Goal: Ask a question: Seek information or help from site administrators or community

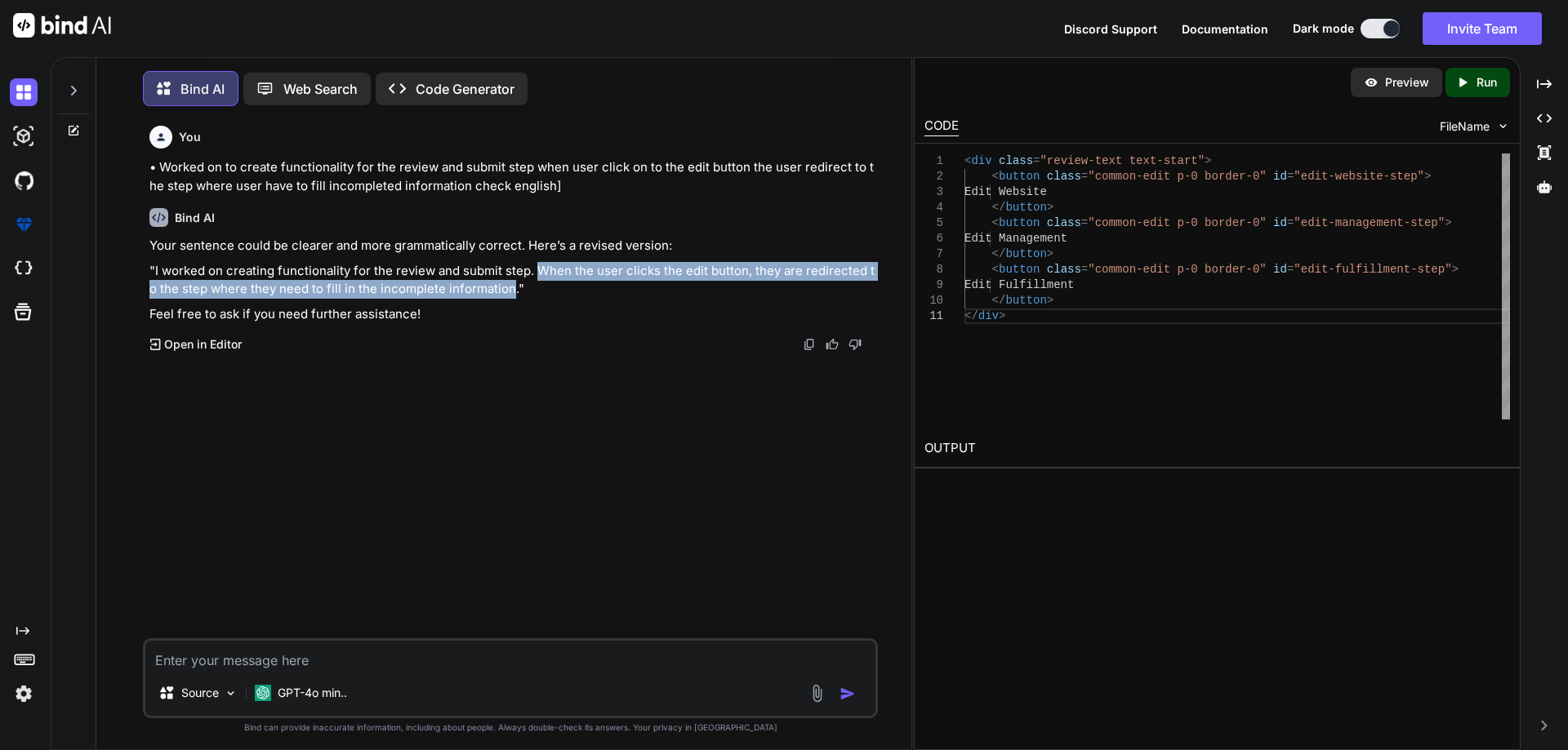
scroll to position [8, 0]
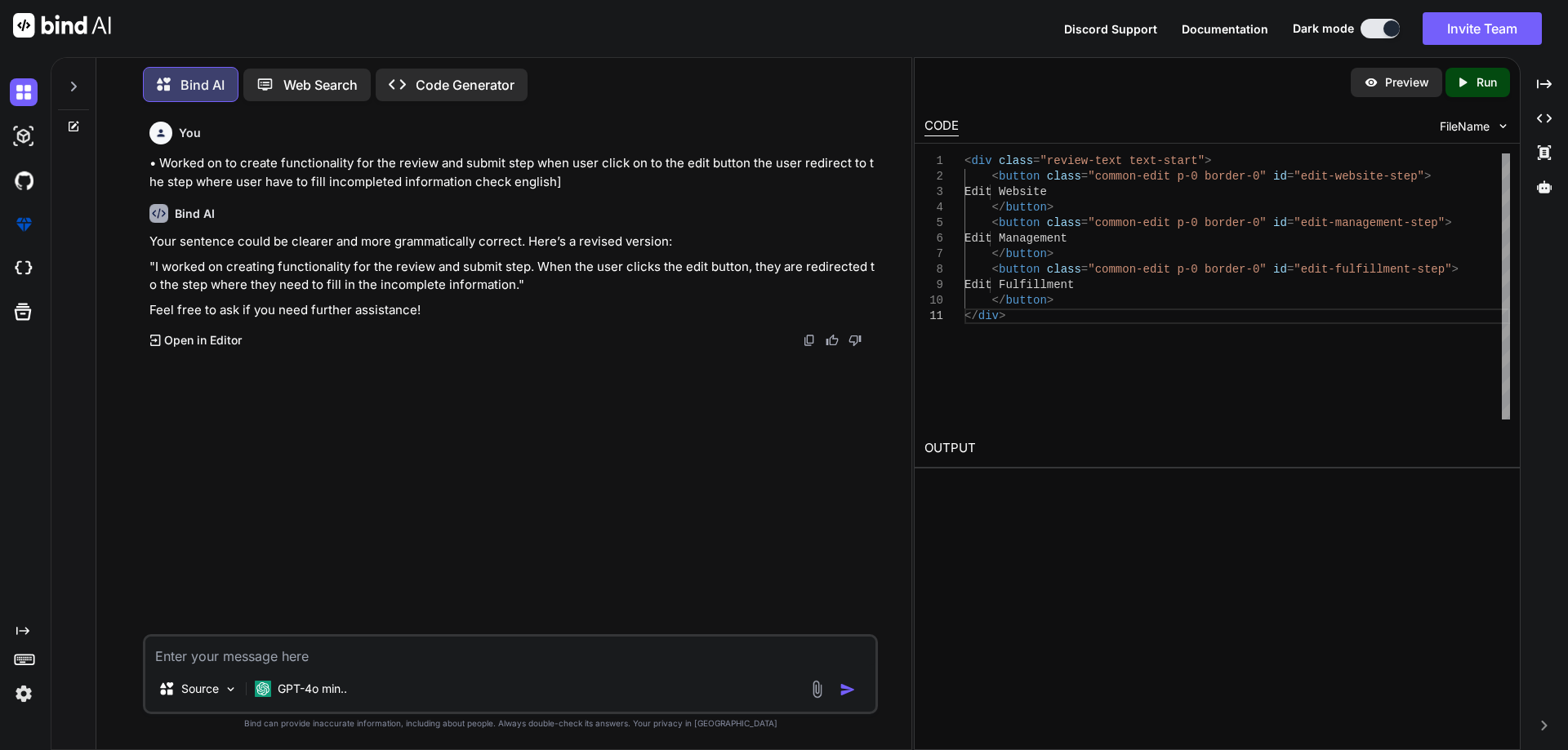
click at [71, 116] on div at bounding box center [73, 93] width 44 height 79
click at [73, 128] on icon at bounding box center [74, 127] width 10 height 10
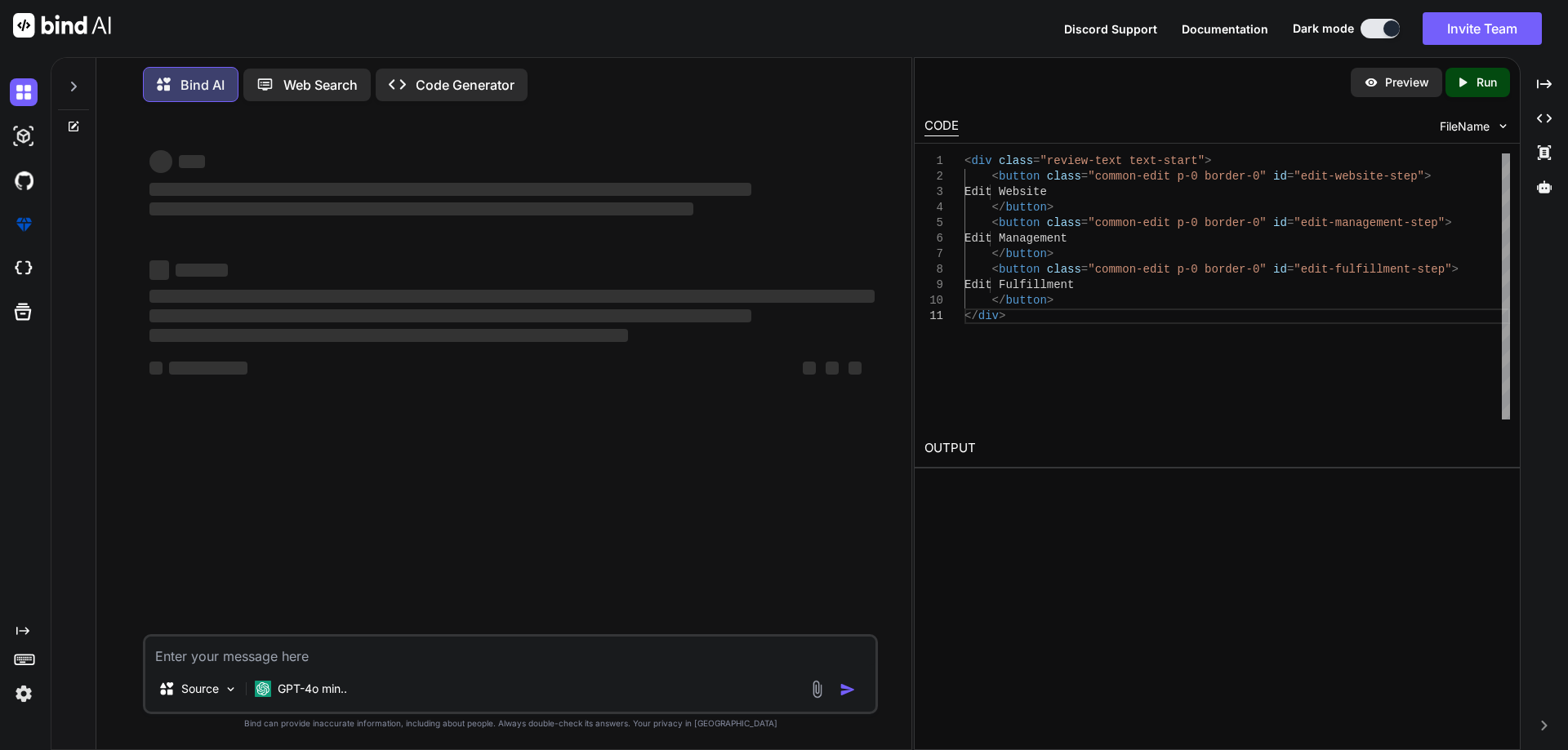
type textarea "x"
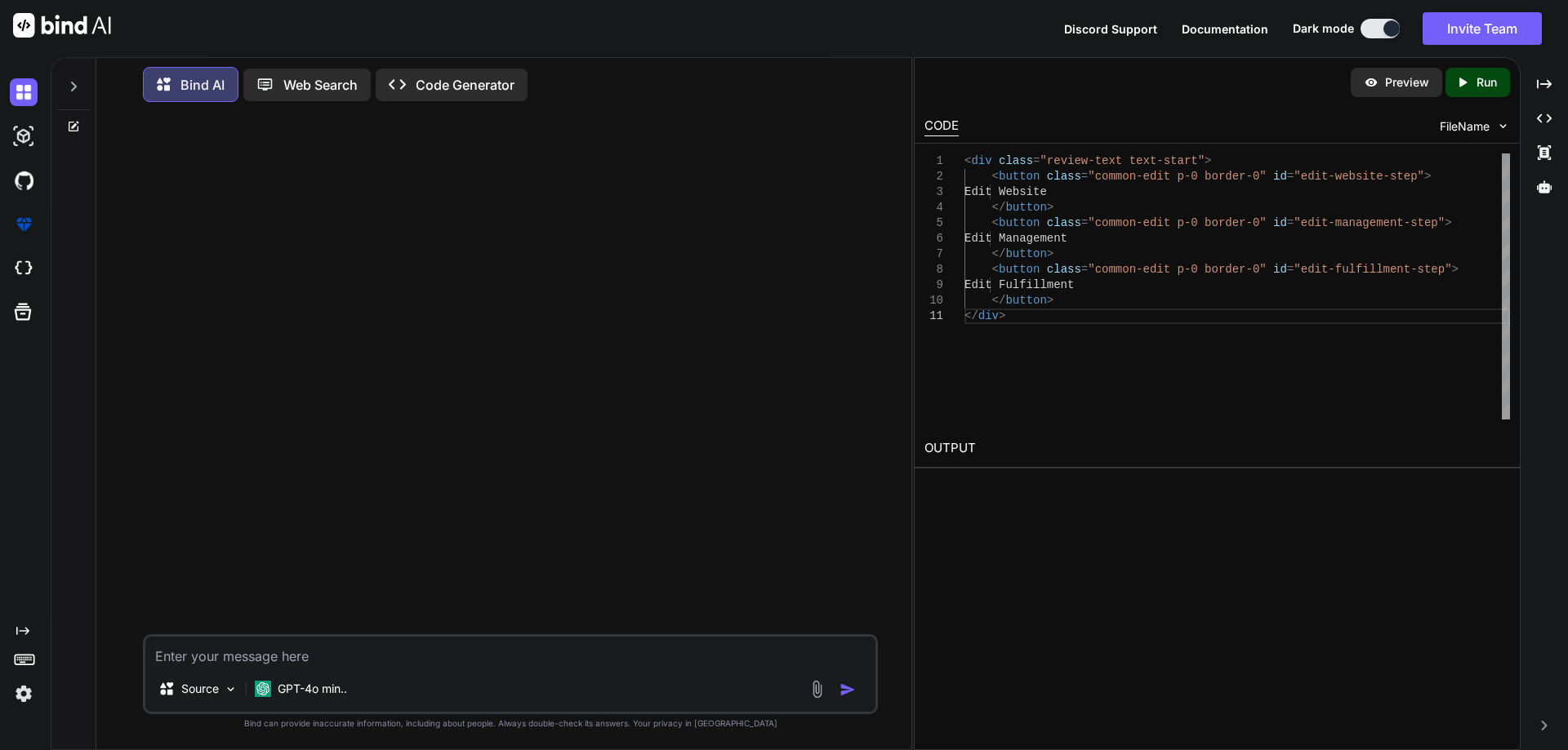
click at [344, 650] on textarea at bounding box center [510, 651] width 730 height 30
type textarea "libraray for the phone code with map dropdown"
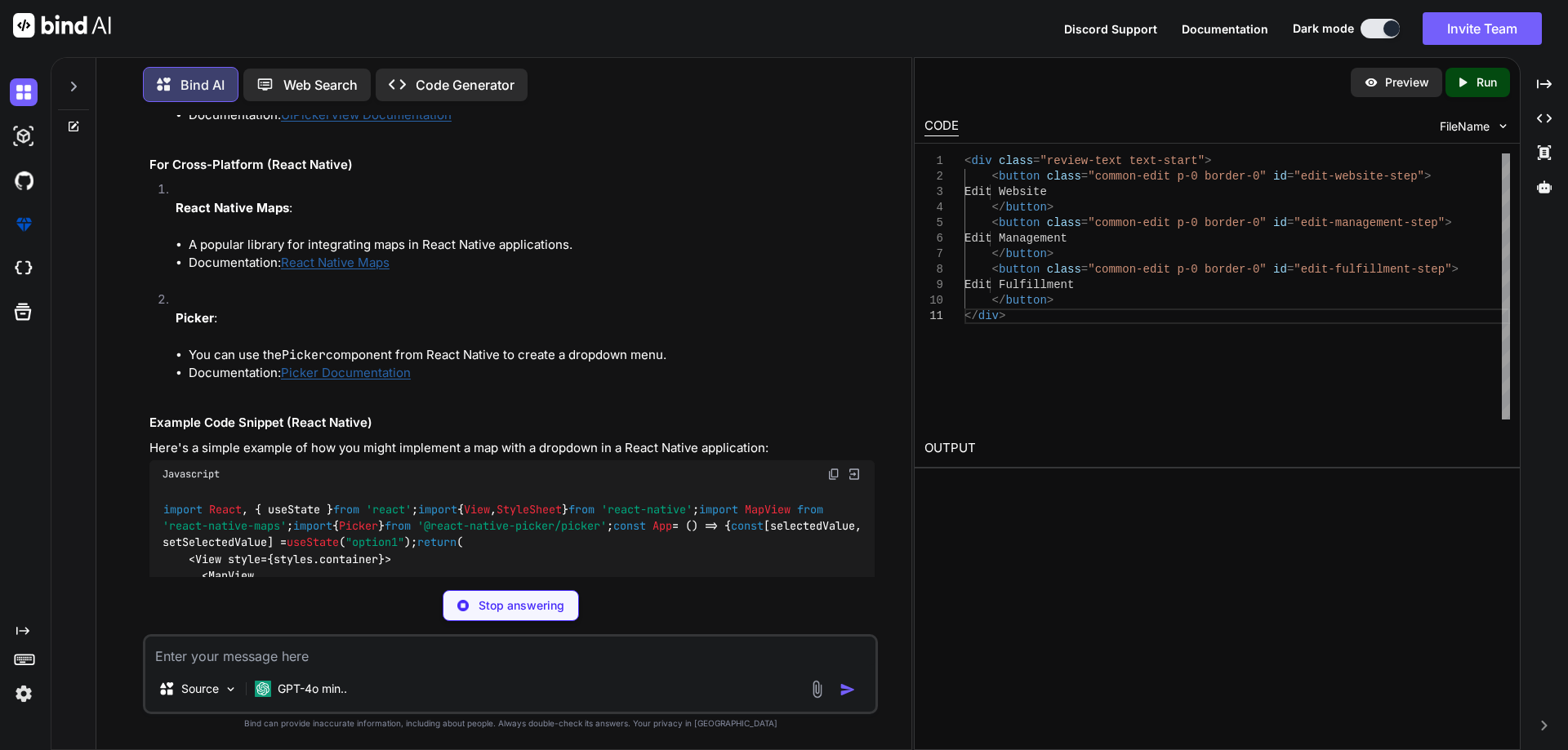
scroll to position [708, 0]
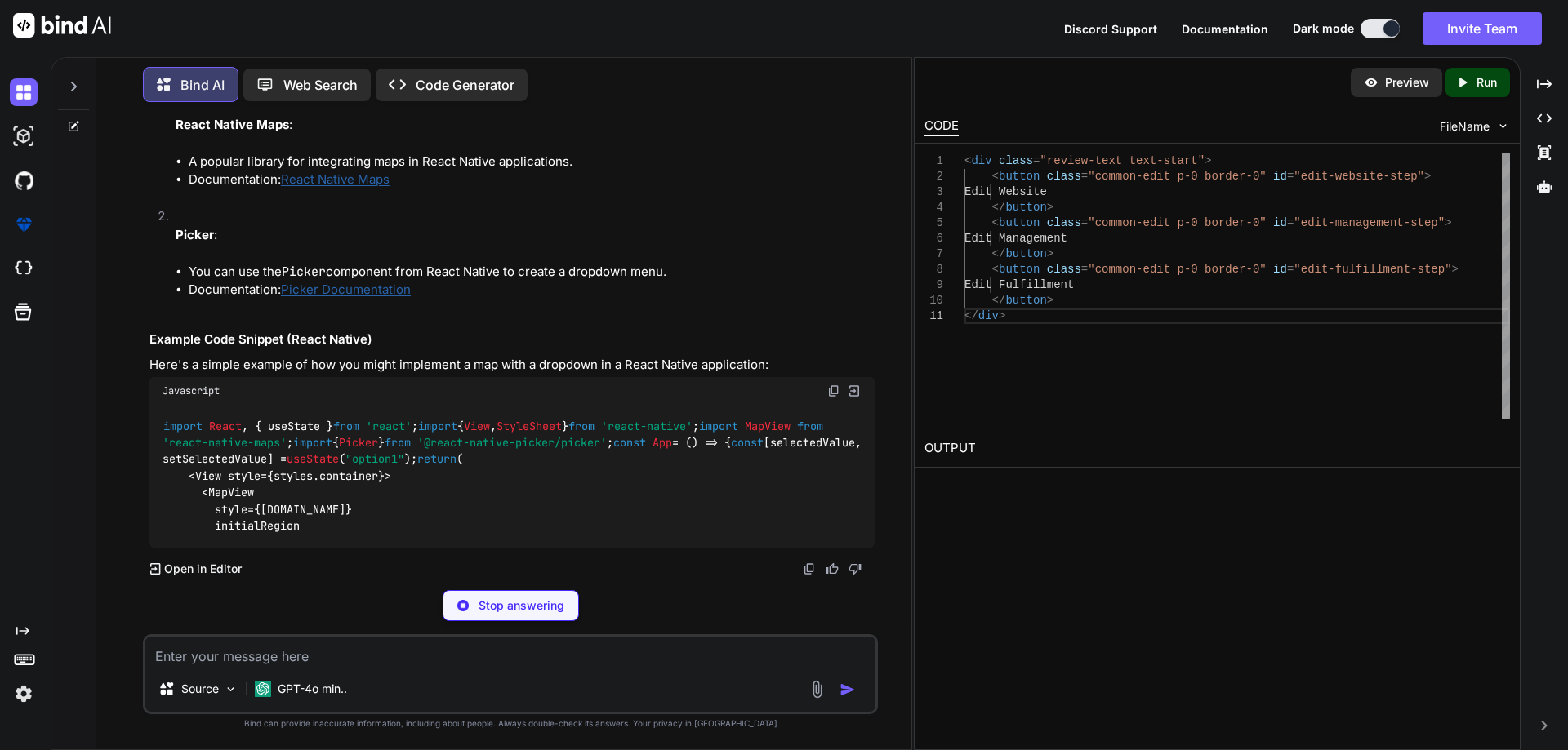
click at [336, 648] on textarea at bounding box center [510, 651] width 730 height 30
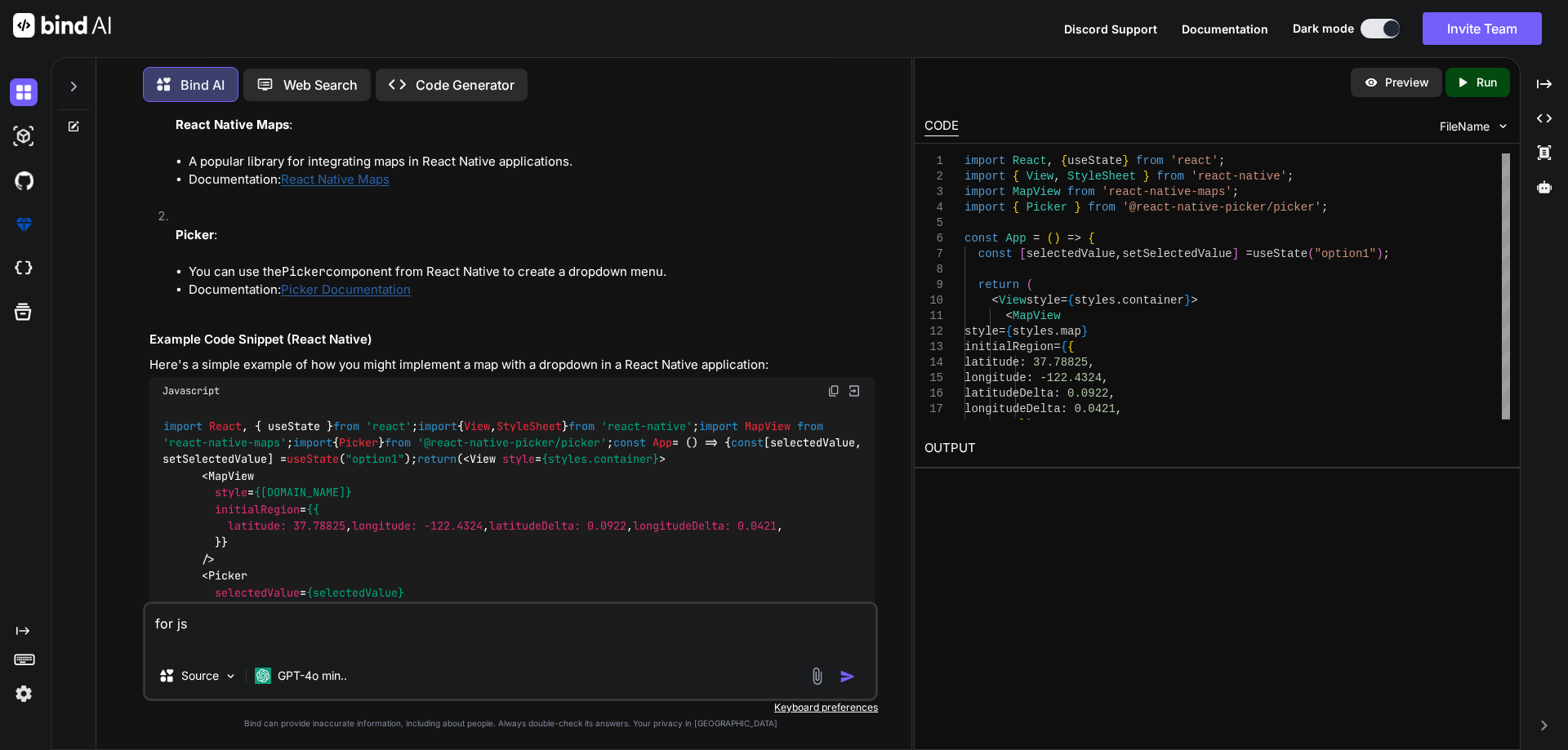
type textarea "for js"
click at [849, 675] on img "button" at bounding box center [847, 676] width 17 height 17
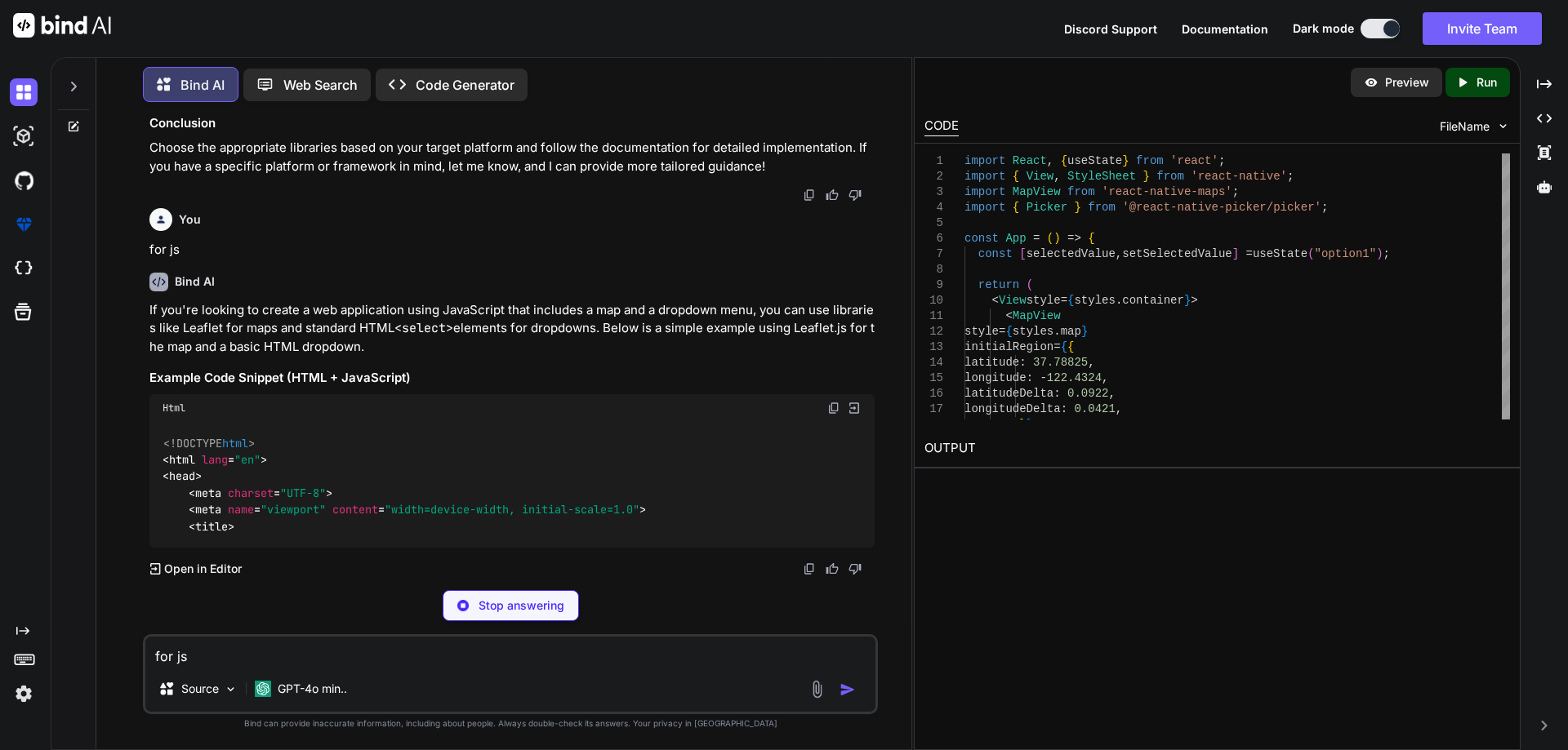
scroll to position [1804, 0]
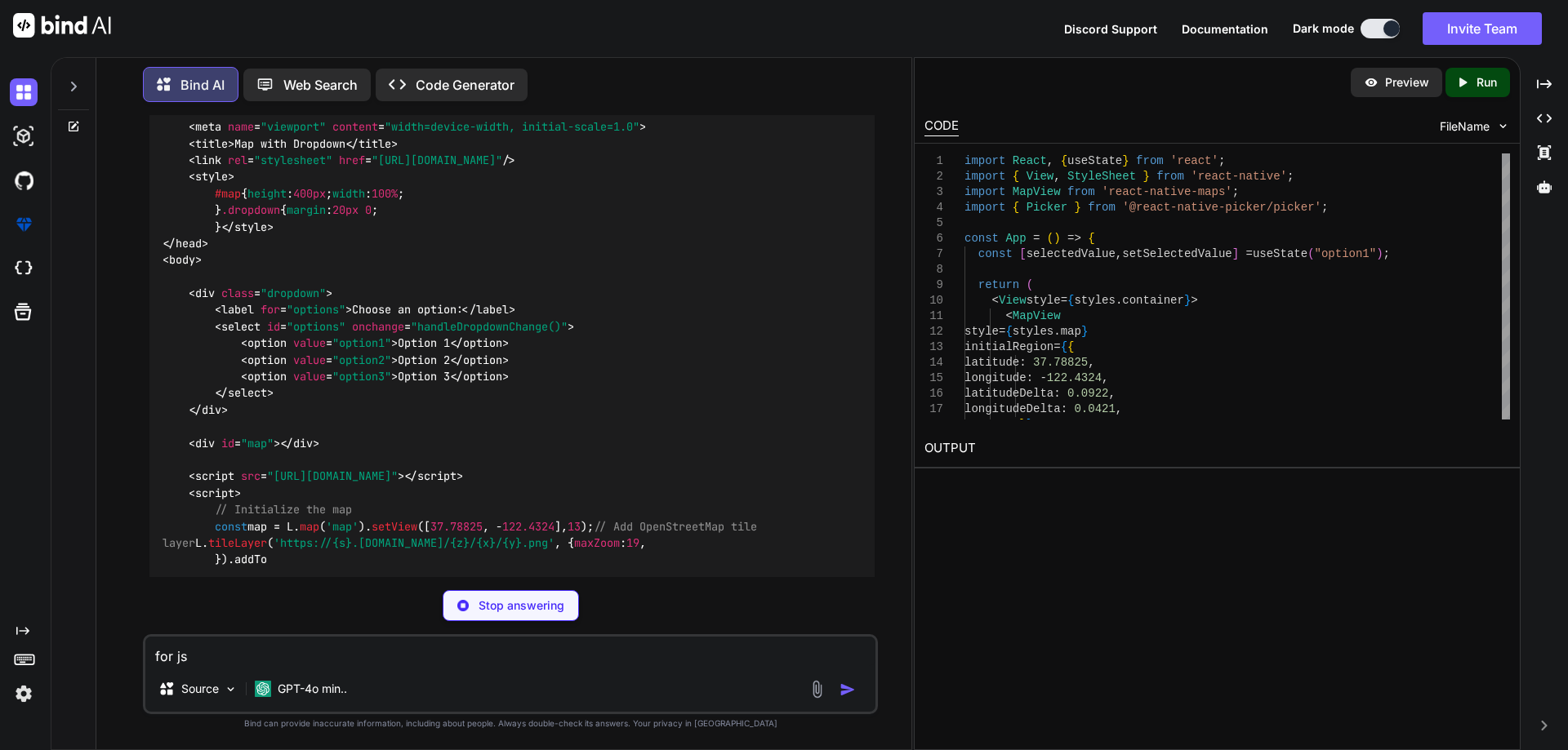
drag, startPoint x: 797, startPoint y: 347, endPoint x: 847, endPoint y: 345, distance: 50.0
copy p "Leaflet.js"
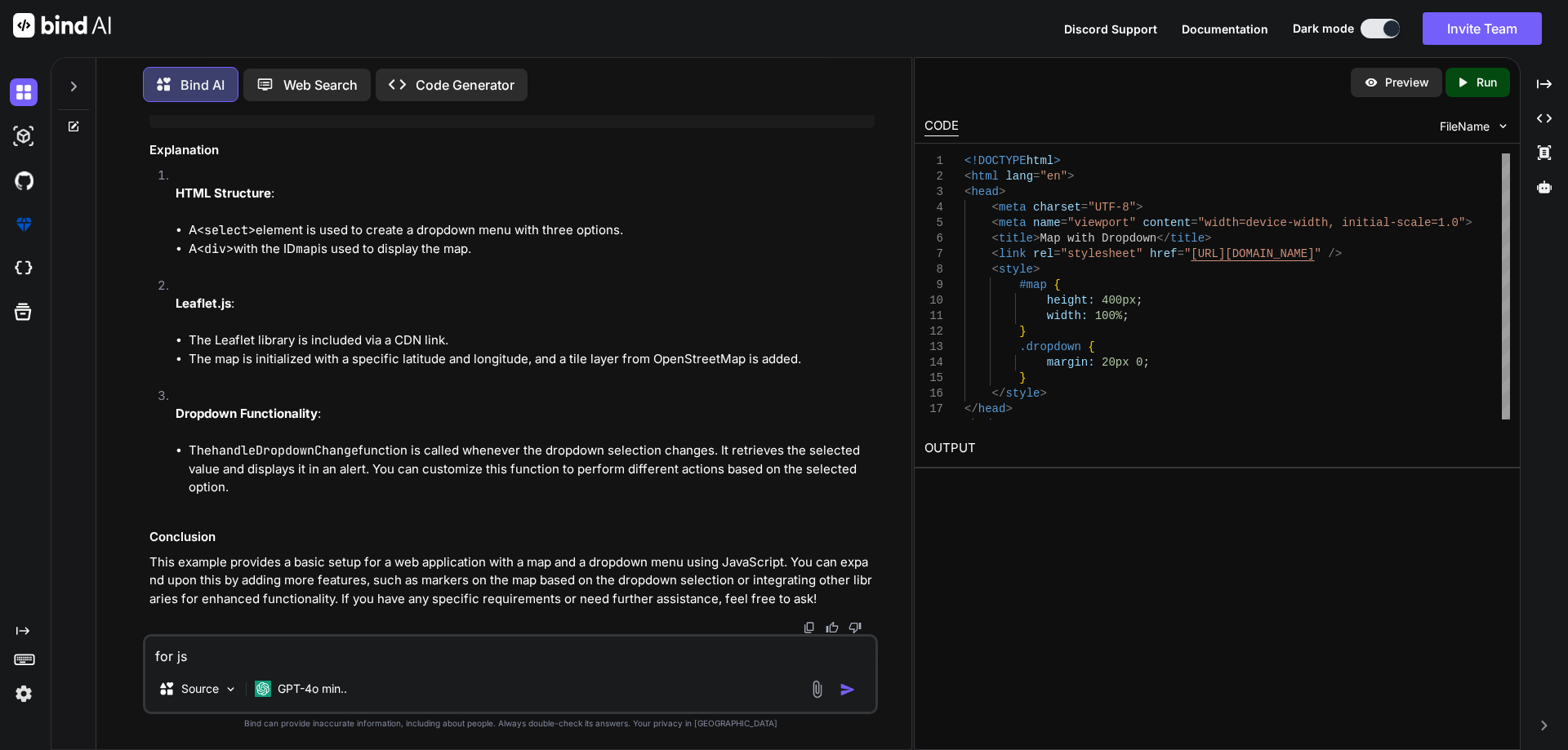
scroll to position [2972, 0]
click at [367, 660] on textarea "for js" at bounding box center [510, 651] width 730 height 30
type textarea "no i need phone no. code with flag"
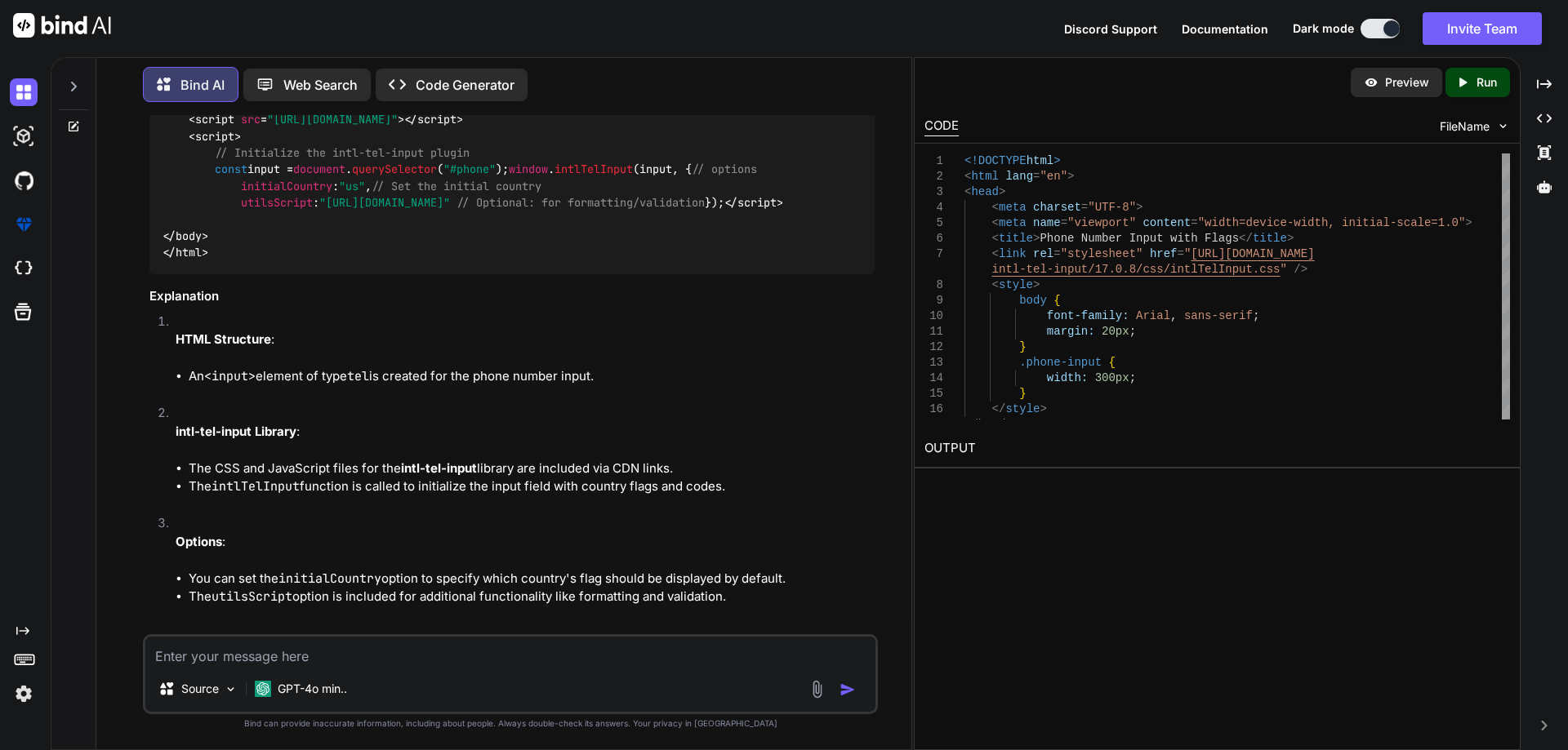
scroll to position [3589, 0]
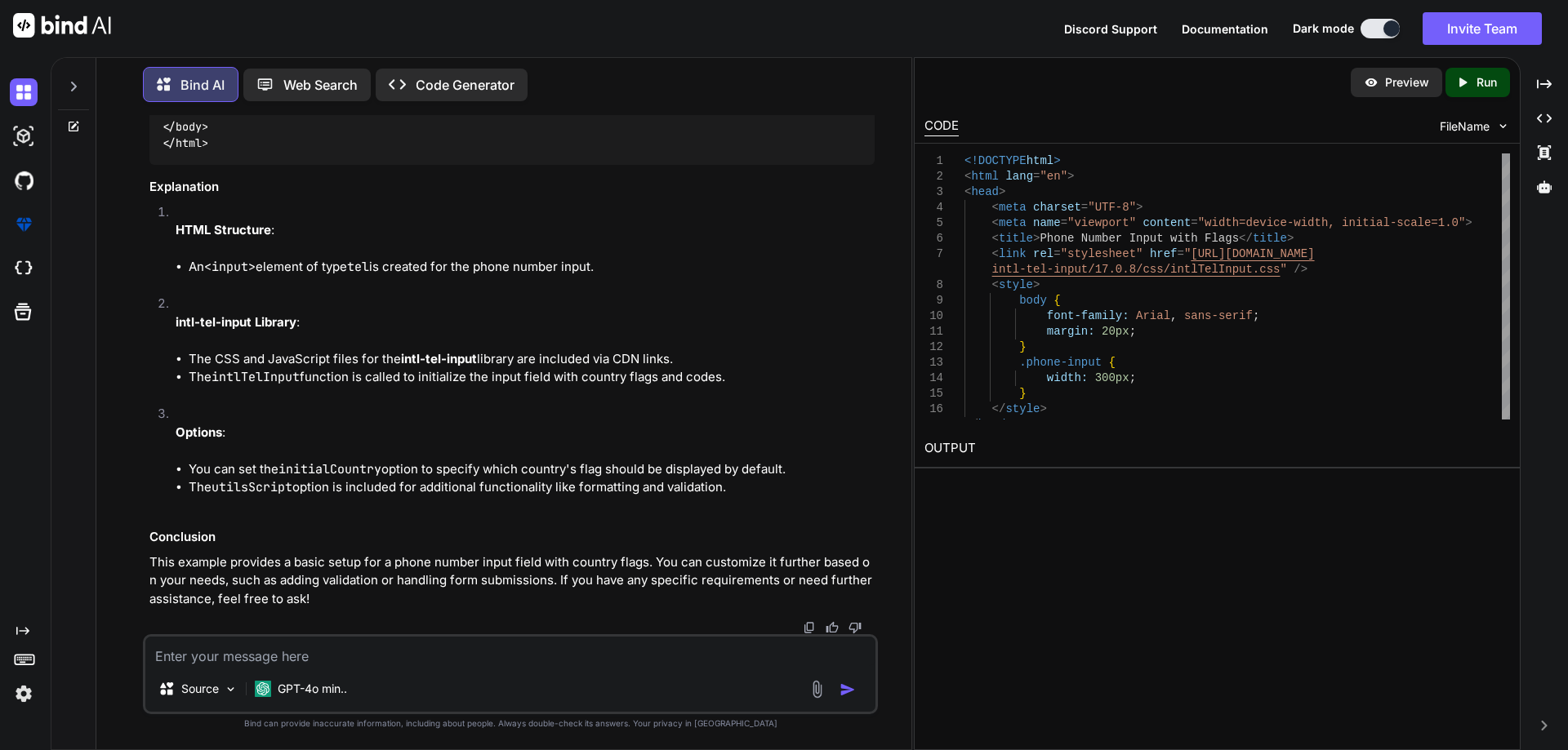
click at [350, 651] on textarea at bounding box center [510, 651] width 730 height 30
type textarea "i only need flag and code not the name"
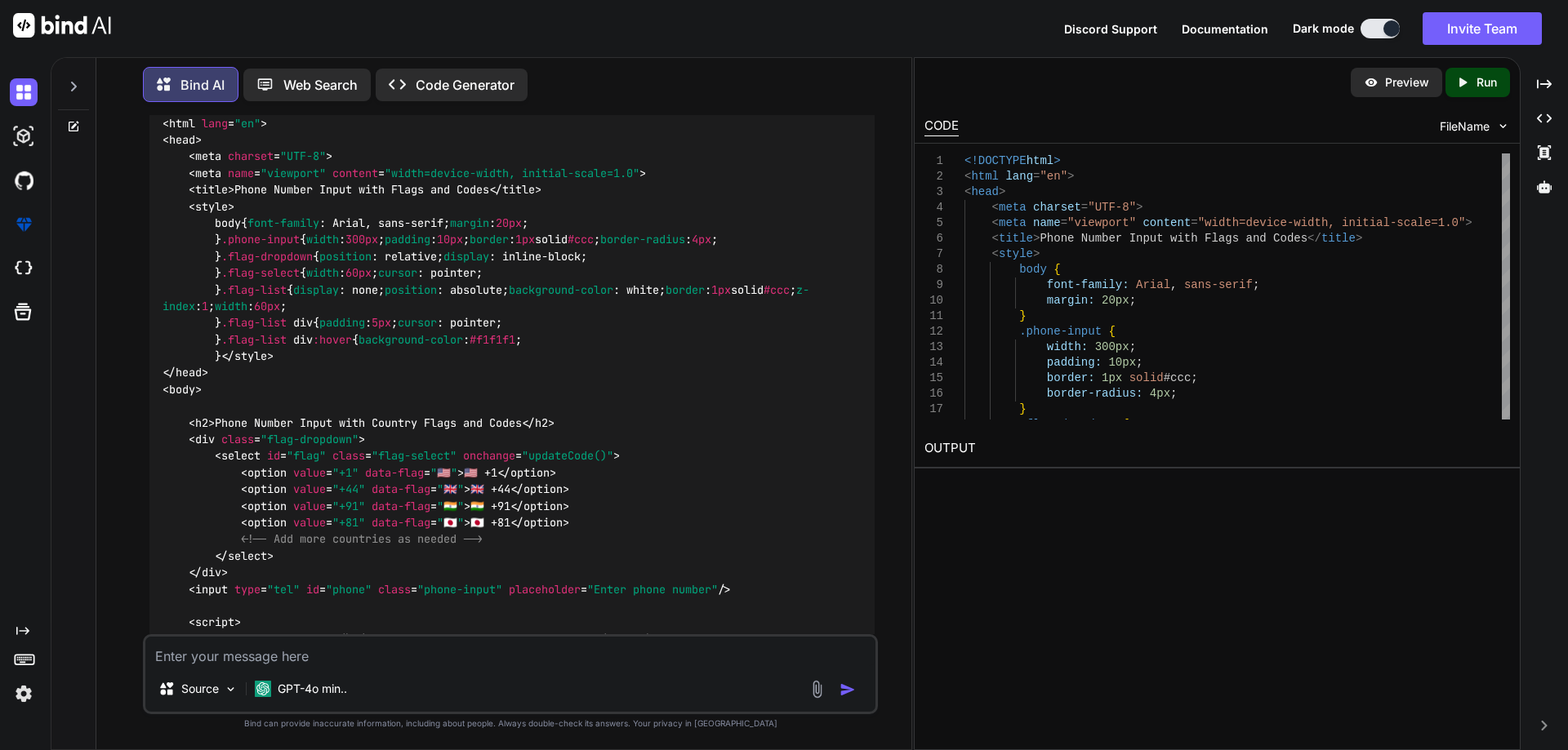
scroll to position [3912, 0]
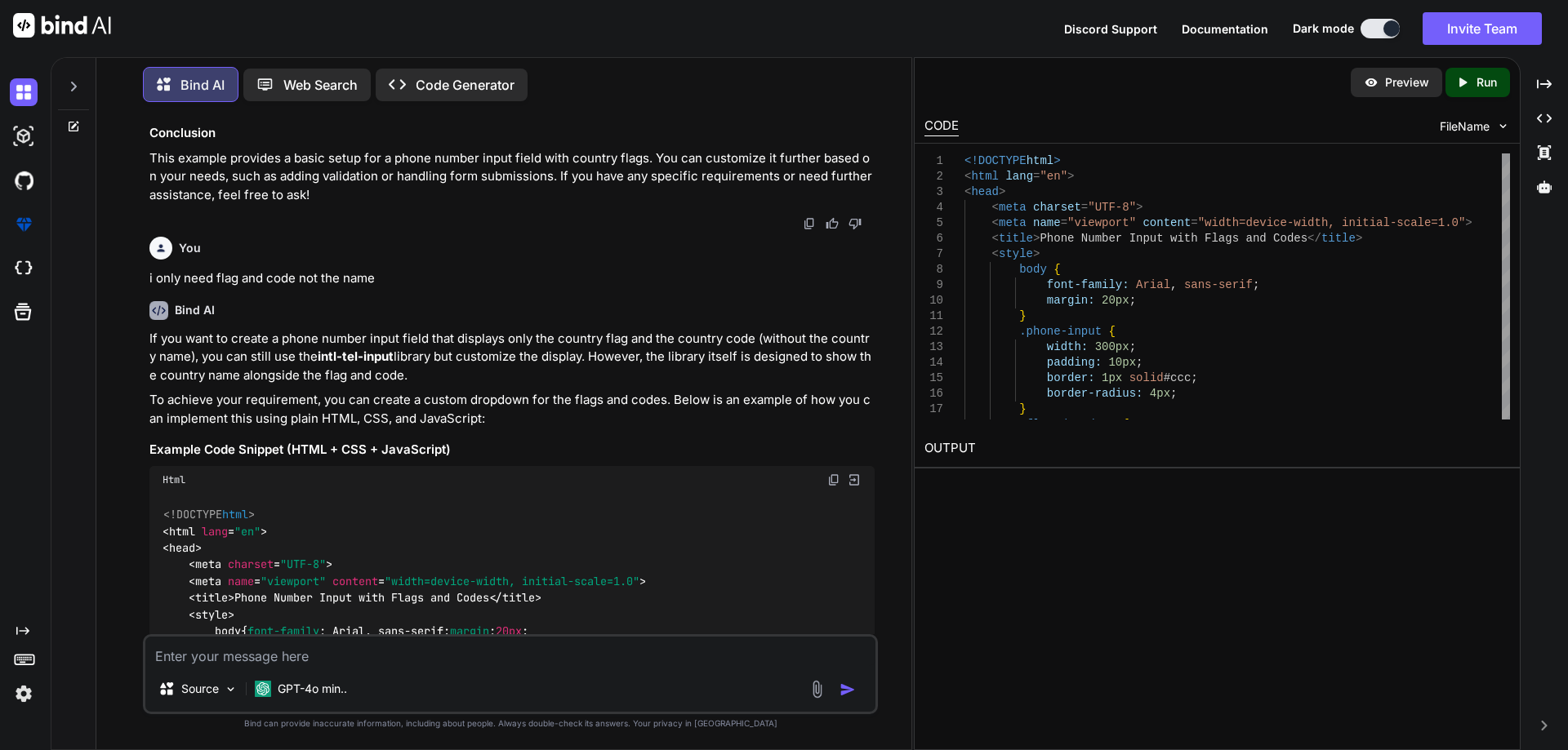
click at [393, 663] on textarea at bounding box center [510, 651] width 730 height 30
paste textarea "<!DOCTYPE html> <html lang="en"> <head> <meta charset="UTF-8"> <meta name="view…"
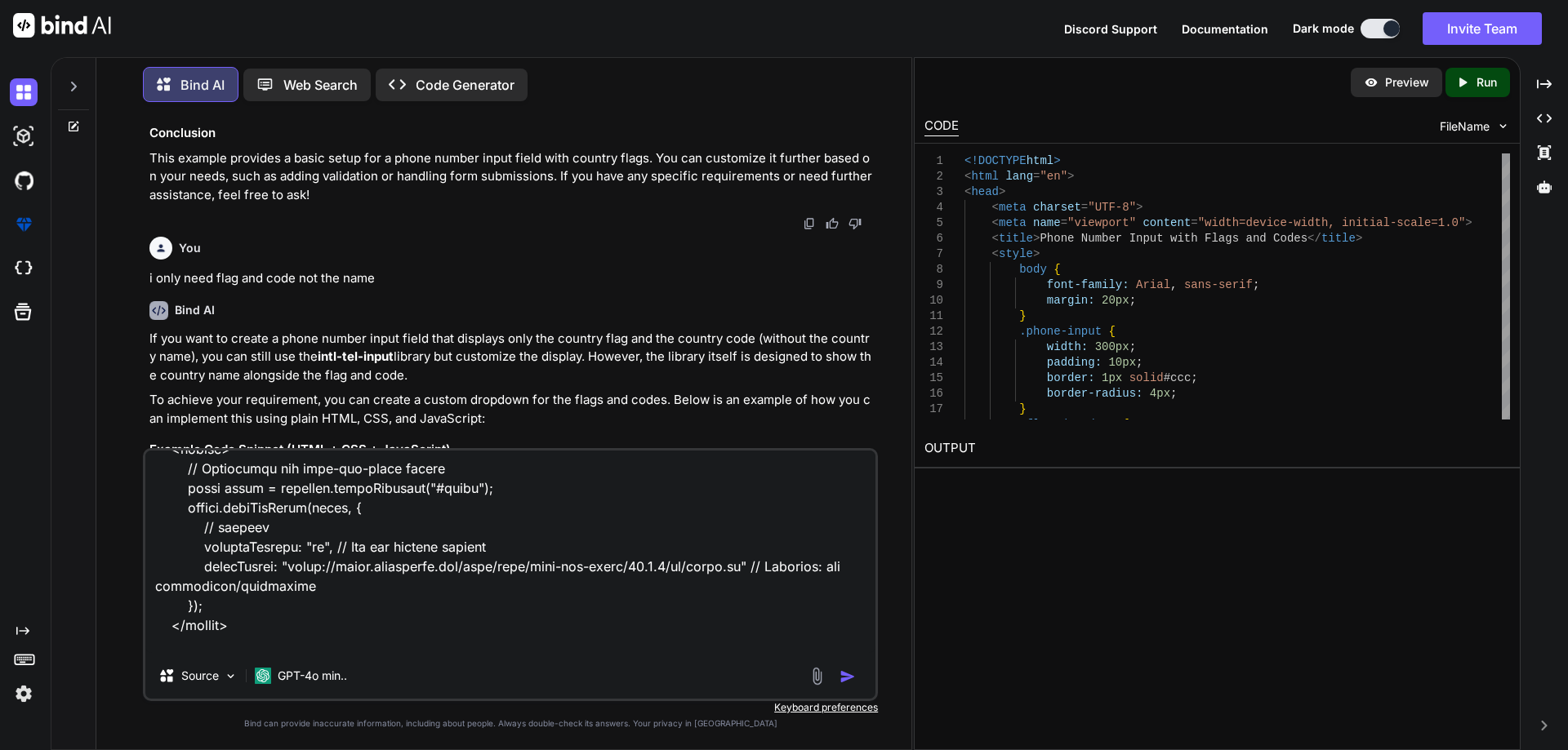
scroll to position [530, 0]
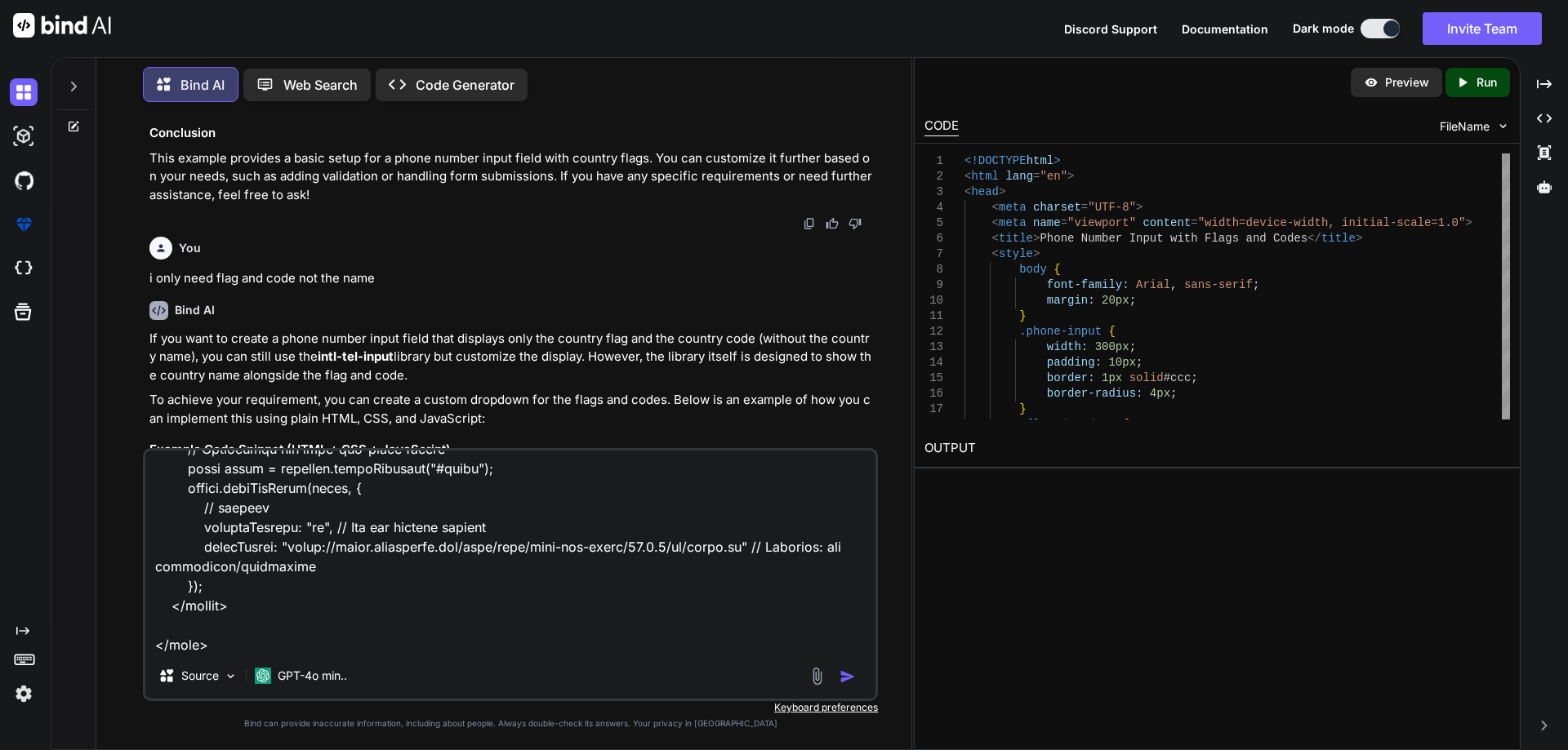
type textarea "<!DOCTYPE html> <html lang="en"> <head> <meta charset="UTF-8"> <meta name="view…"
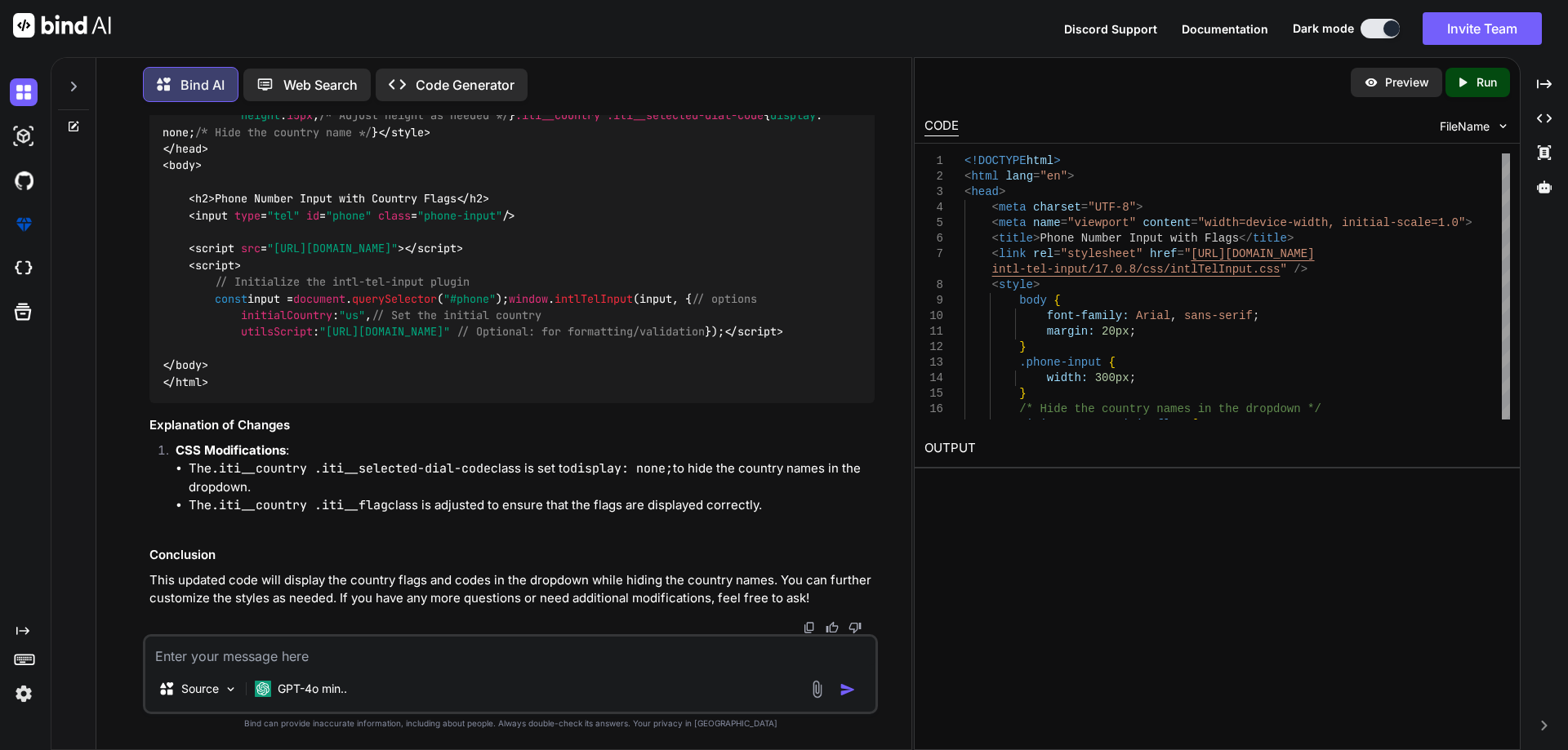
scroll to position [6975, 0]
click at [71, 123] on icon at bounding box center [74, 127] width 13 height 13
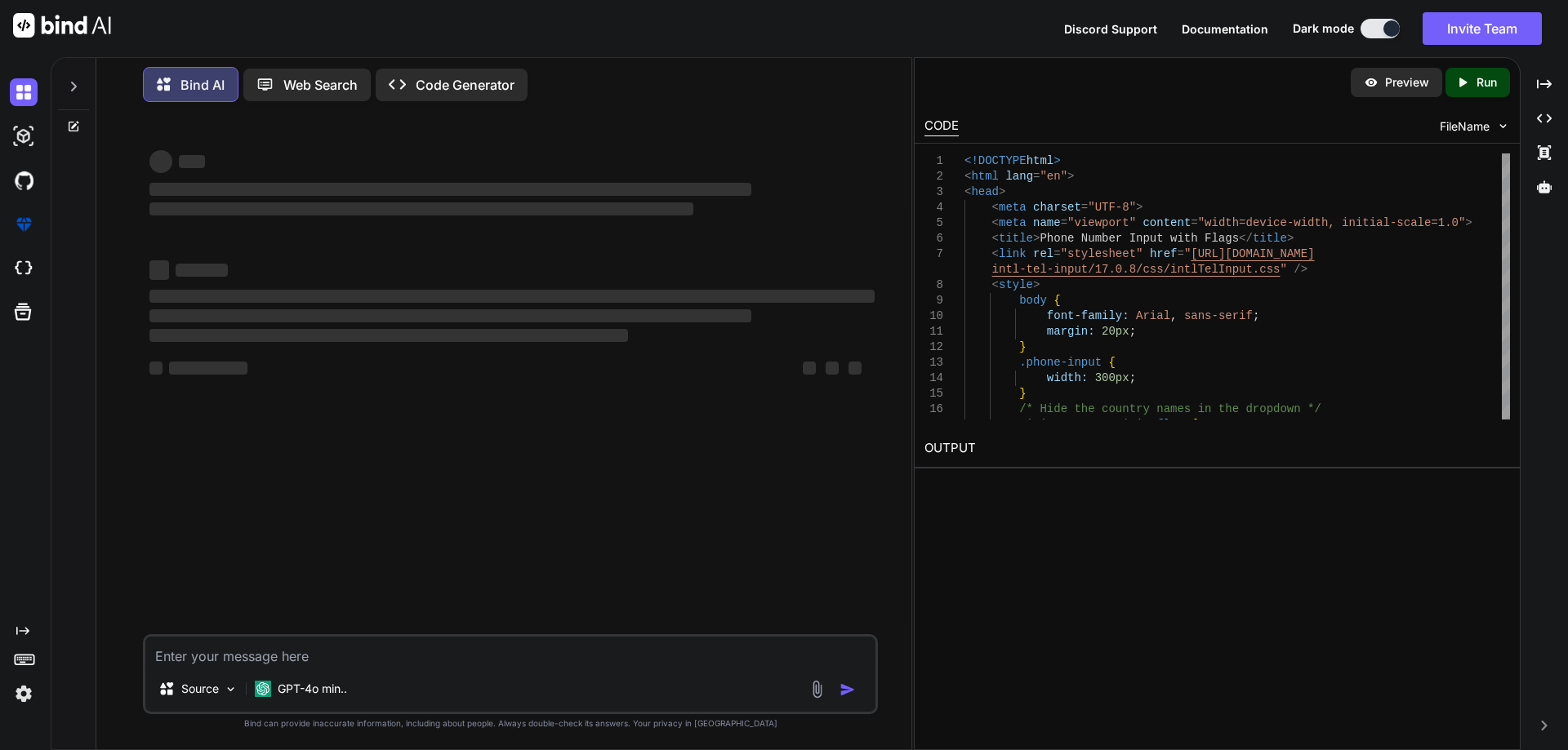
scroll to position [0, 0]
